Goal: Information Seeking & Learning: Learn about a topic

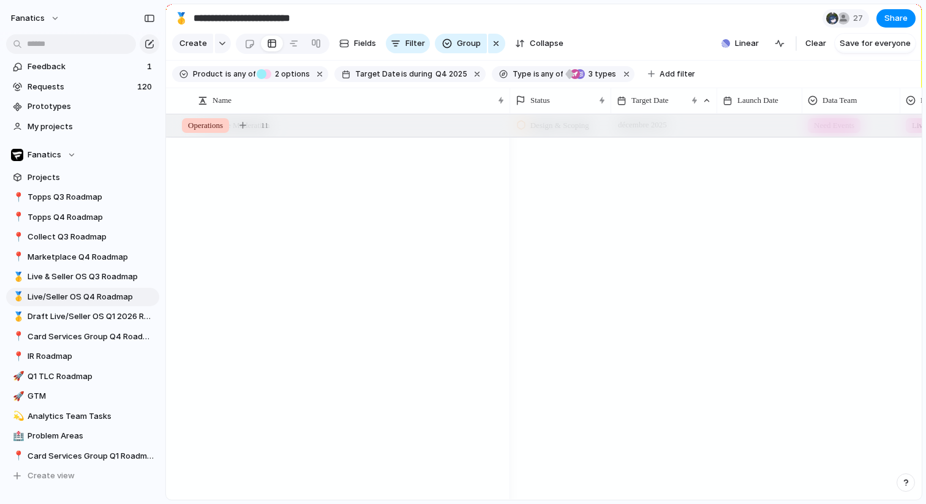
scroll to position [1511, 0]
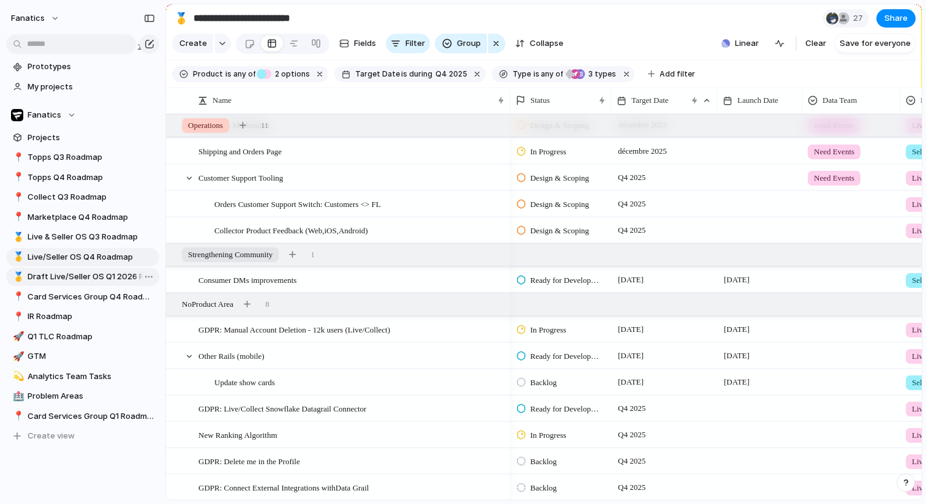
click at [104, 279] on span "Draft Live/Seller OS Q1 2026 Roadmap" at bounding box center [91, 277] width 127 height 12
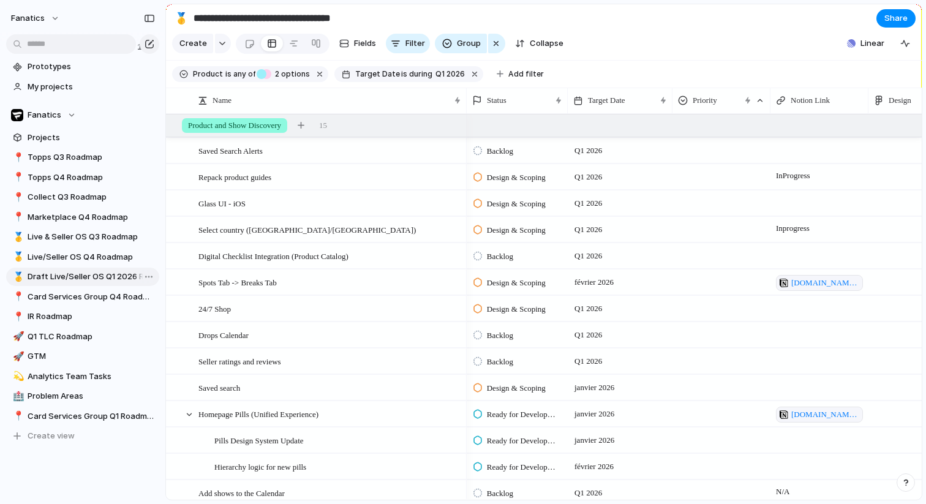
type input "**********"
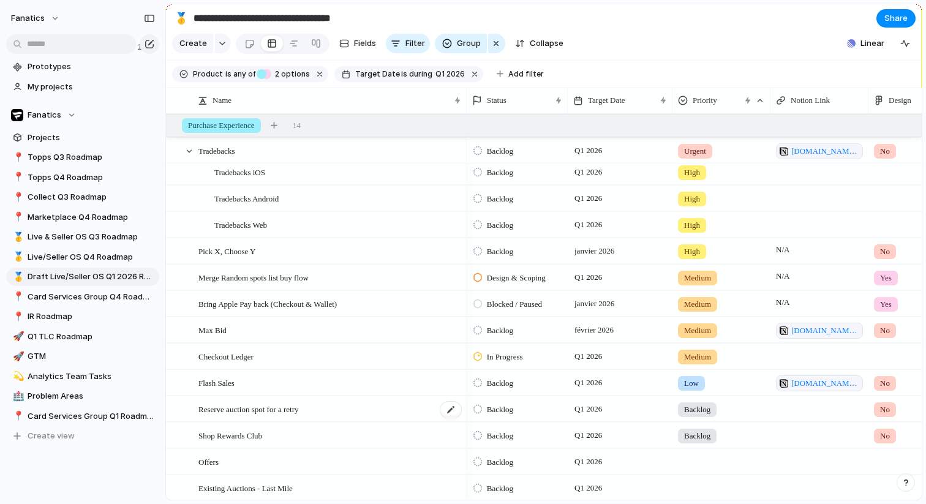
click at [395, 418] on div "Reserve auction spot for a retry" at bounding box center [330, 409] width 264 height 25
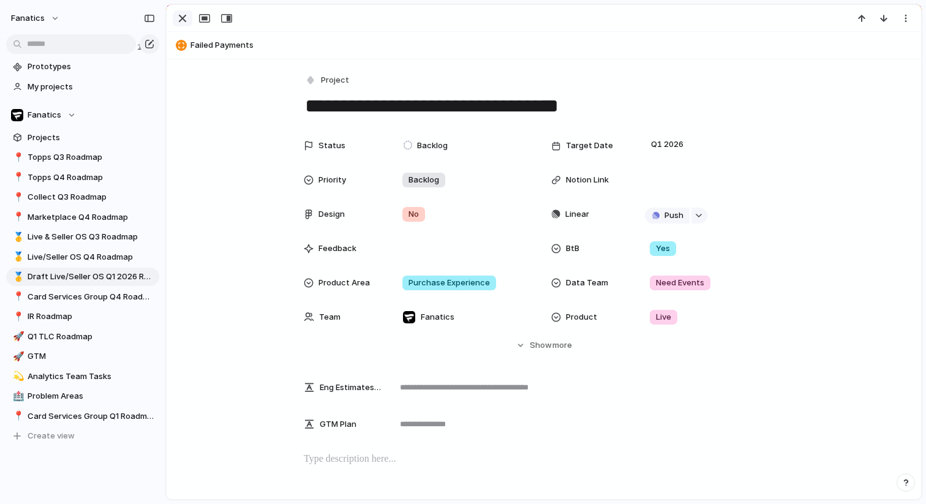
click at [178, 15] on div "button" at bounding box center [182, 18] width 15 height 15
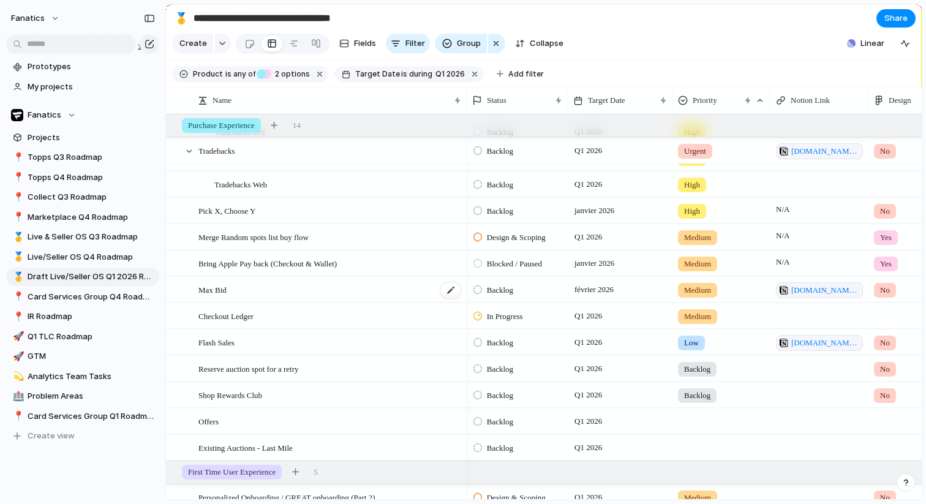
scroll to position [784, 0]
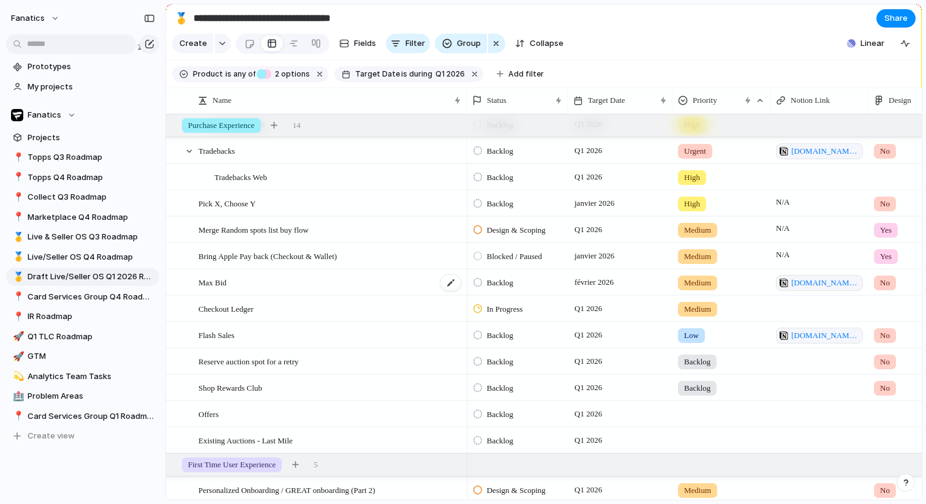
click at [288, 278] on div "Max Bid" at bounding box center [330, 282] width 264 height 25
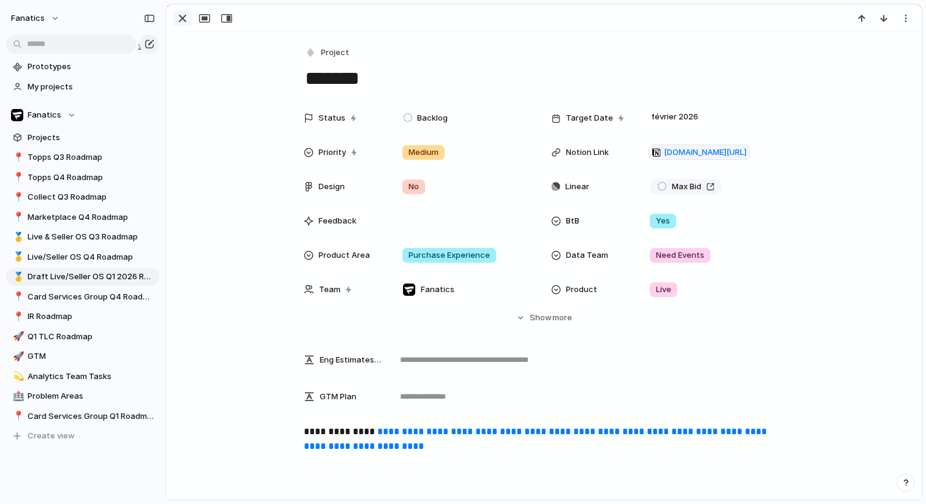
click at [174, 13] on button "button" at bounding box center [183, 18] width 20 height 16
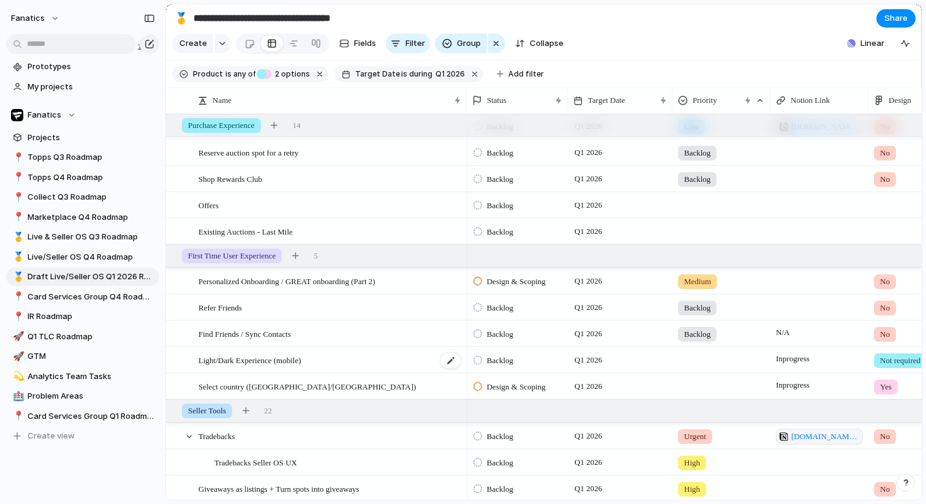
scroll to position [1026, 0]
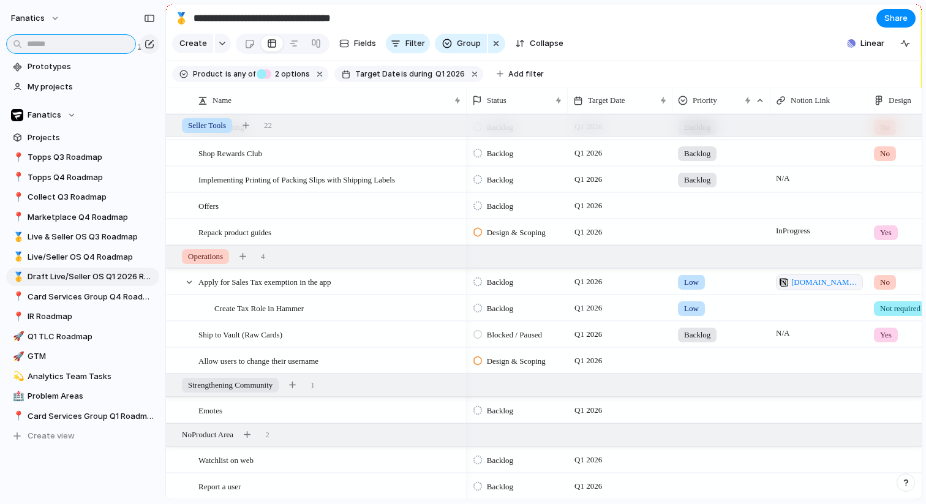
click at [87, 40] on input "text" at bounding box center [71, 44] width 130 height 20
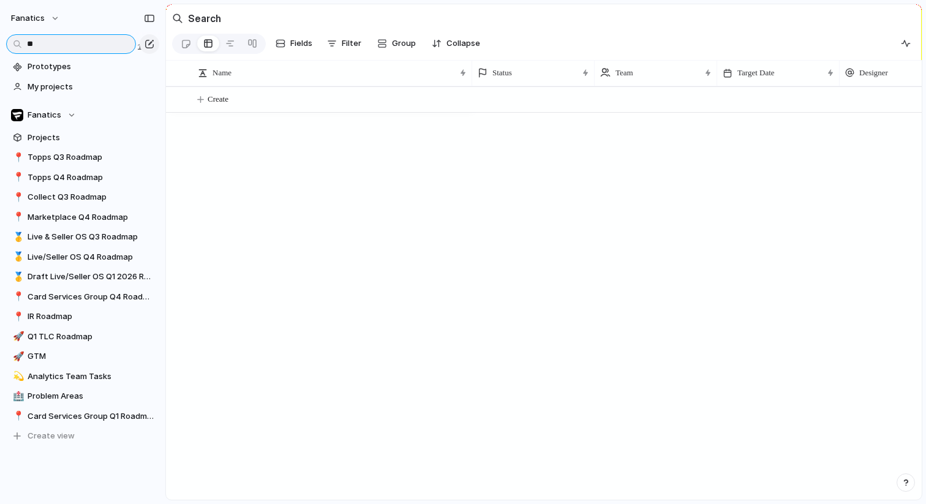
type input "*"
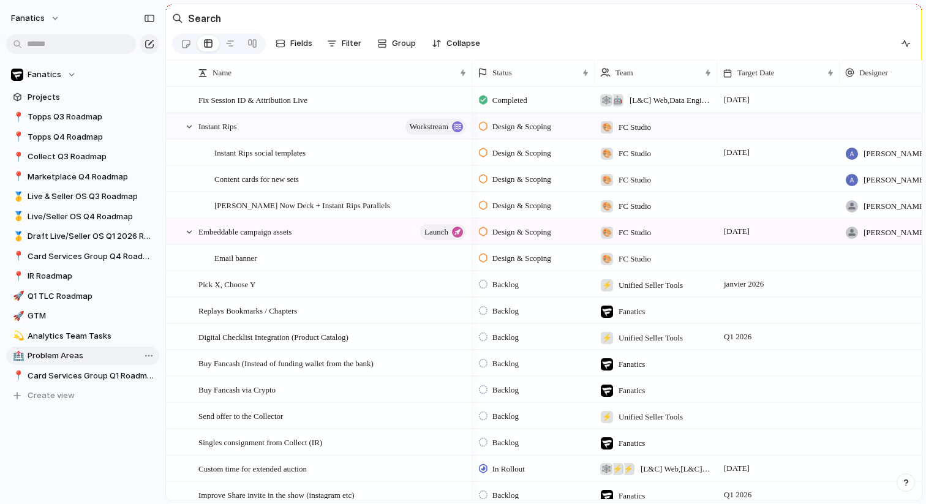
click at [67, 352] on span "Problem Areas" at bounding box center [91, 356] width 127 height 12
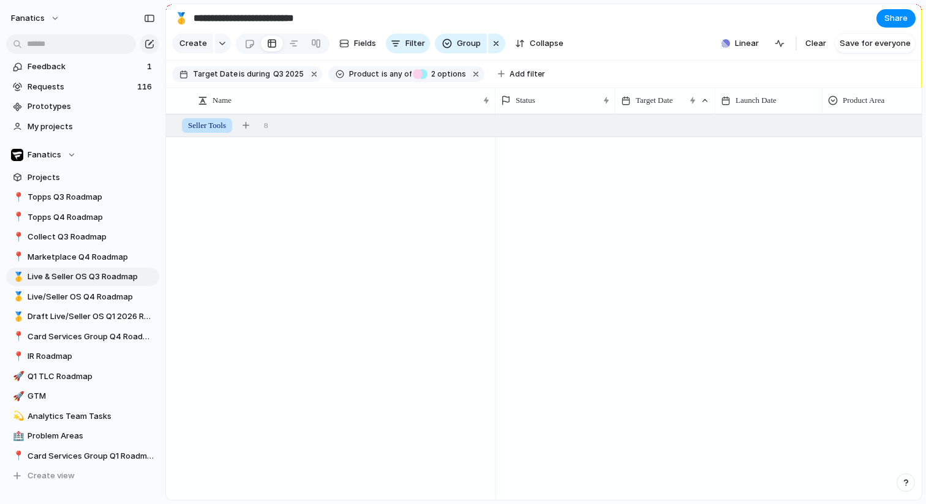
scroll to position [1188, 0]
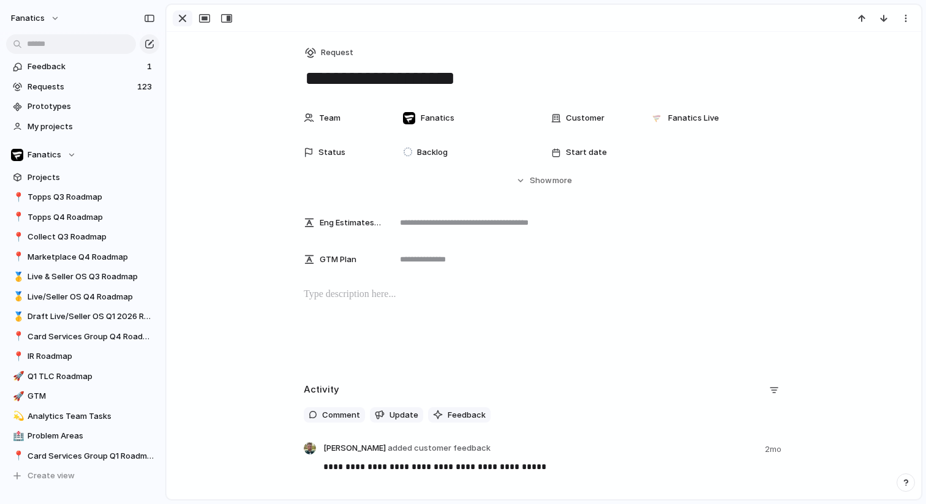
click at [184, 20] on div "button" at bounding box center [182, 18] width 15 height 15
